Goal: Book appointment/travel/reservation

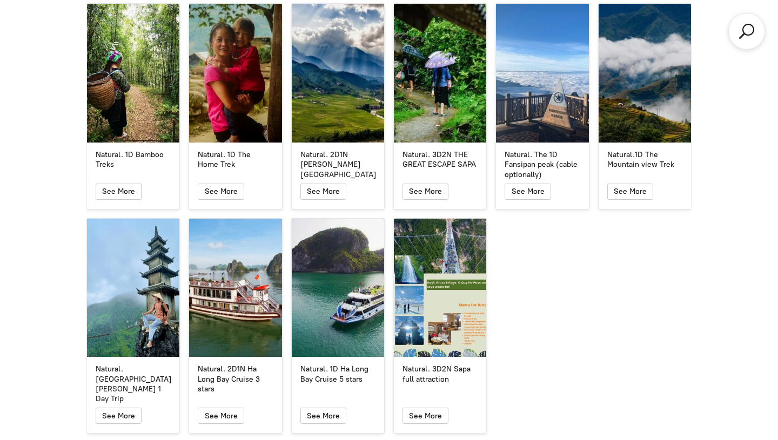
scroll to position [1978, 0]
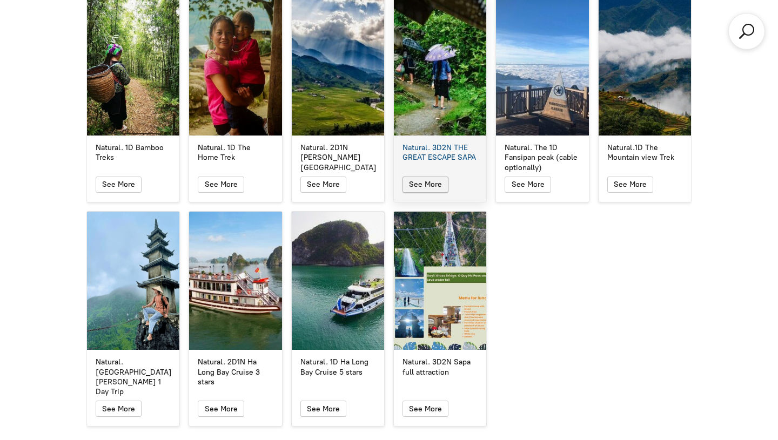
click at [423, 178] on icon "button" at bounding box center [425, 184] width 9 height 13
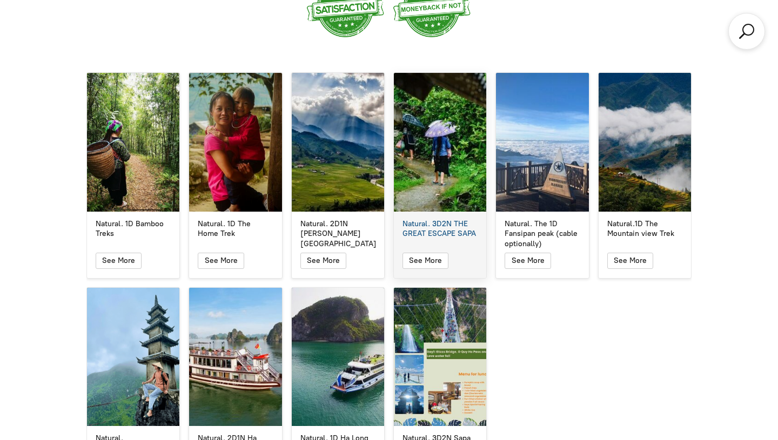
scroll to position [1899, 0]
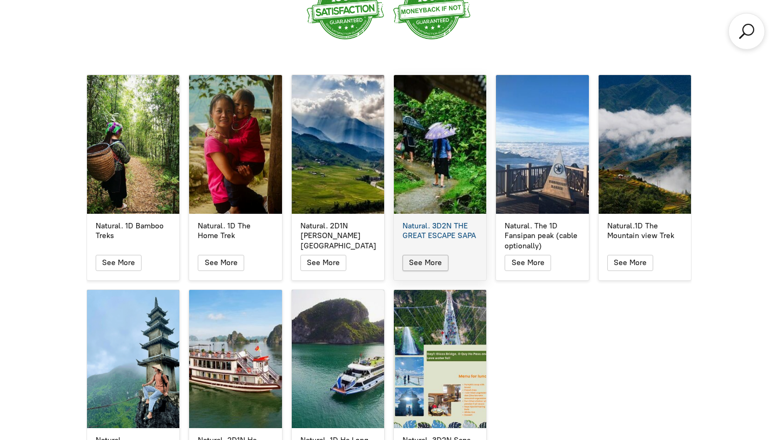
click at [428, 255] on span "button" at bounding box center [426, 262] width 14 height 15
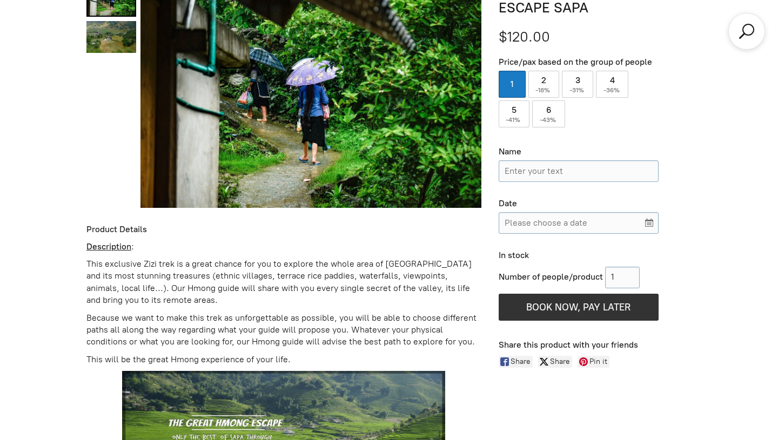
scroll to position [475, 0]
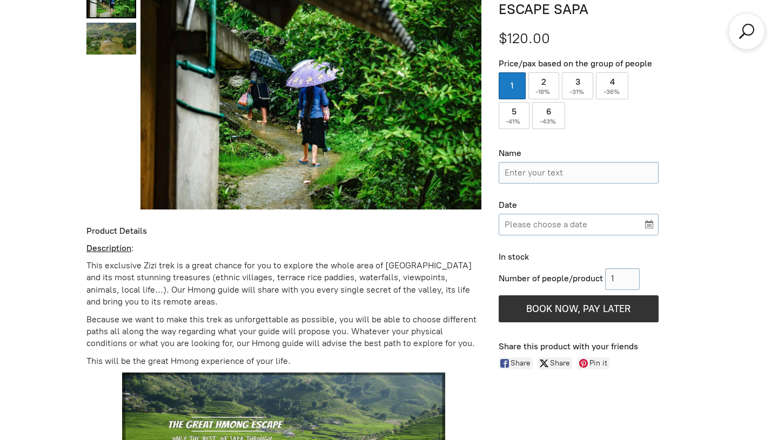
click at [550, 223] on input "Please choose a date" at bounding box center [579, 225] width 160 height 22
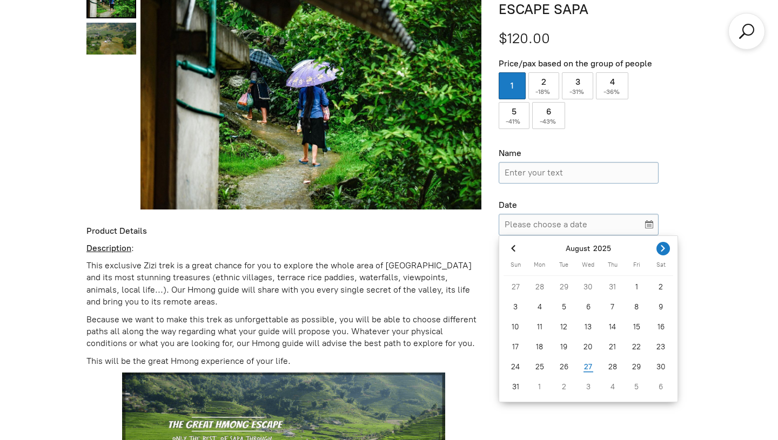
click at [665, 243] on icon "Next month" at bounding box center [662, 248] width 11 height 11
click at [637, 304] on div "7" at bounding box center [636, 307] width 24 height 17
type input "[DATE]"
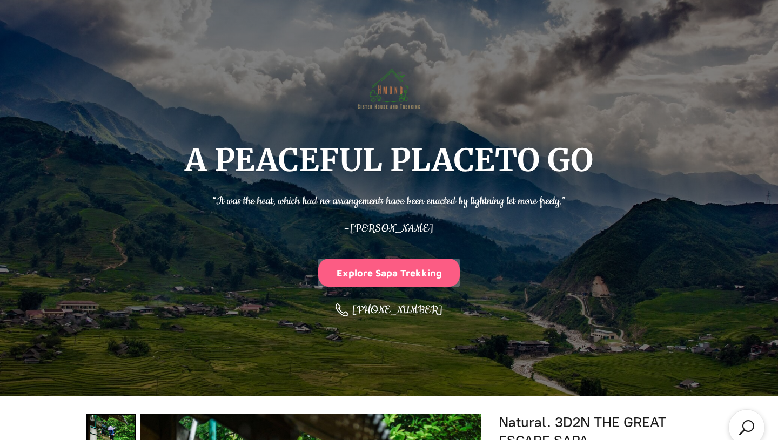
scroll to position [47, 0]
